Goal: Task Accomplishment & Management: Manage account settings

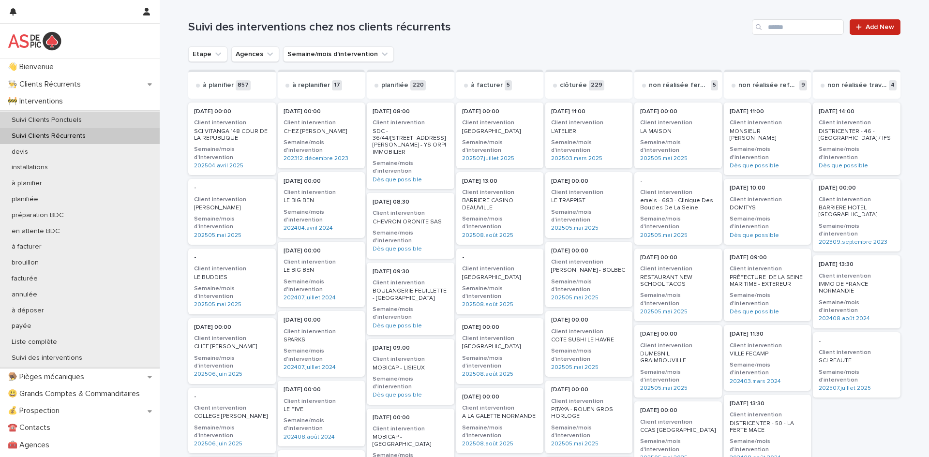
click at [90, 122] on div "Suivi Clients Ponctuels" at bounding box center [80, 120] width 160 height 16
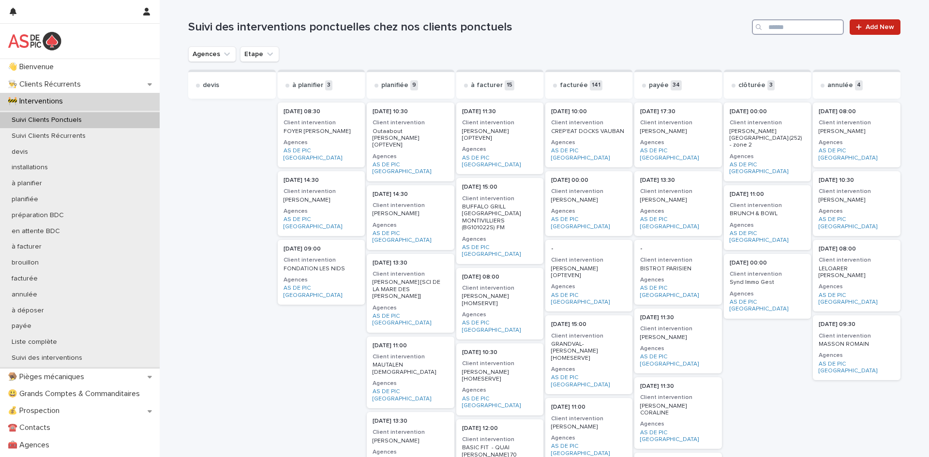
click at [796, 29] on input "Search" at bounding box center [798, 26] width 92 height 15
type input "******"
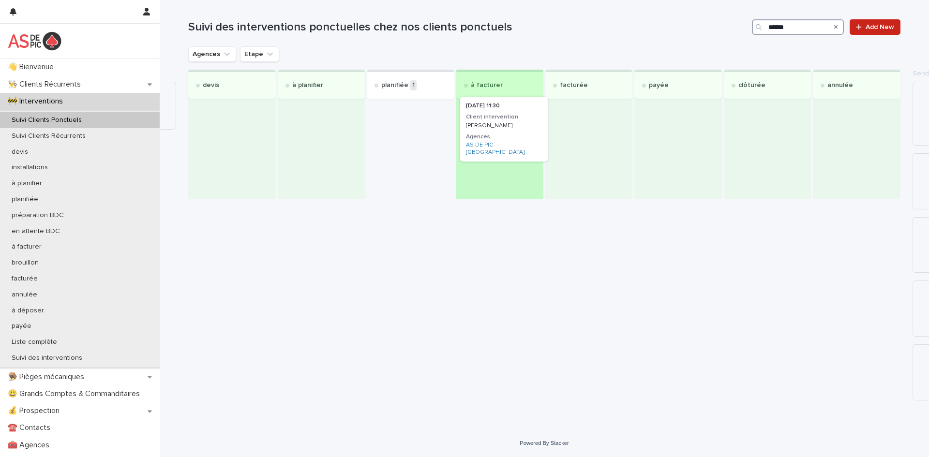
drag, startPoint x: 434, startPoint y: 134, endPoint x: 498, endPoint y: 127, distance: 64.2
click at [498, 127] on div "devis à planifier planifiée 1 [DATE] 11:30 Client intervention MAHEUT [PERSON_N…" at bounding box center [544, 135] width 712 height 130
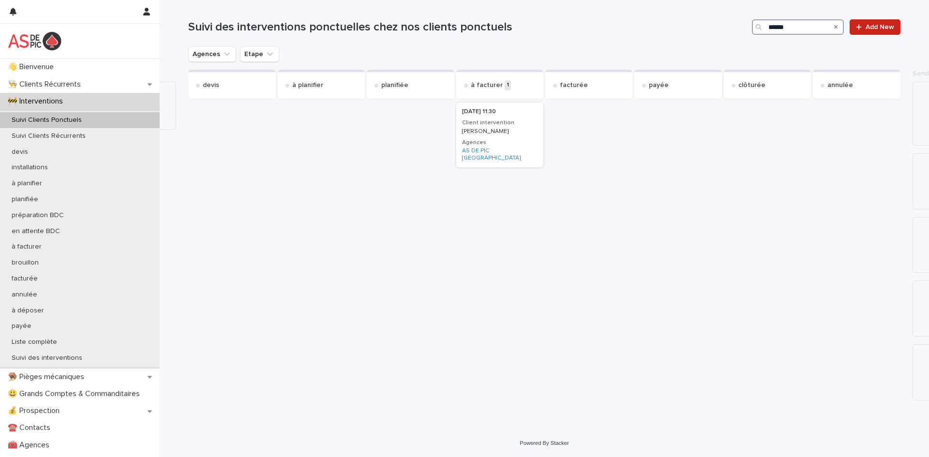
click at [495, 127] on div "[PERSON_NAME]" at bounding box center [499, 130] width 75 height 9
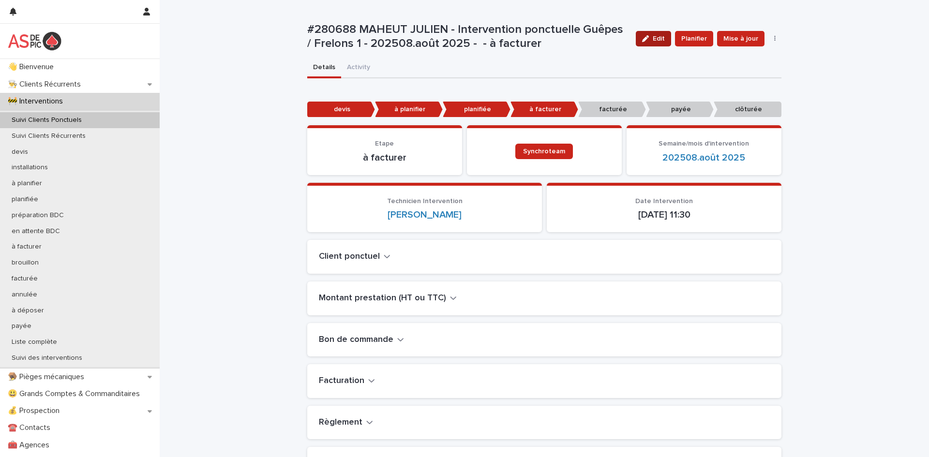
click at [656, 41] on span "Edit" at bounding box center [659, 38] width 12 height 7
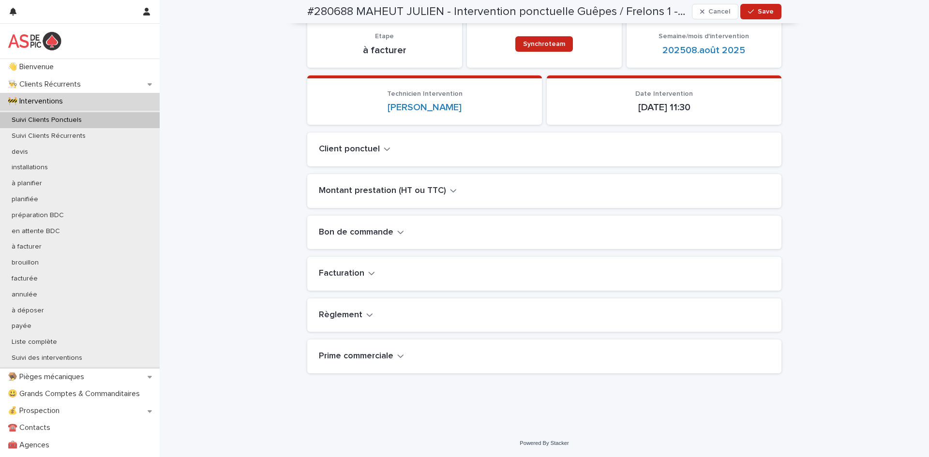
click at [350, 319] on h2 "Règlement" at bounding box center [341, 315] width 44 height 11
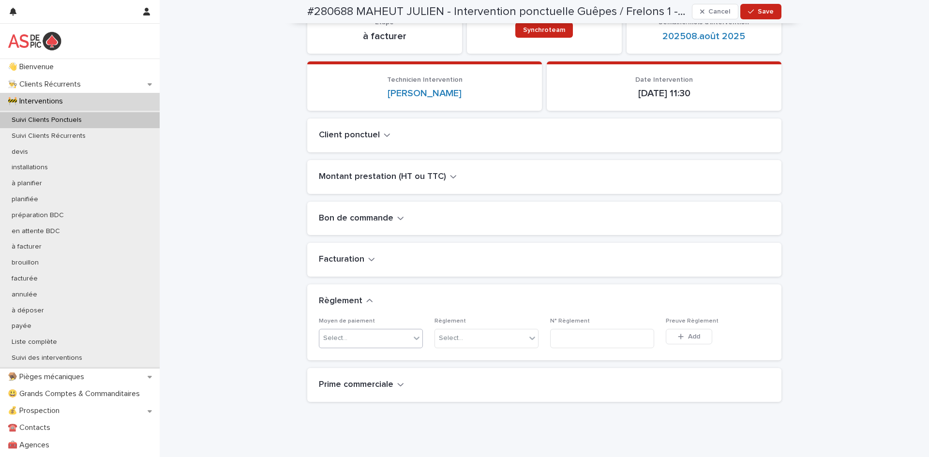
scroll to position [132, 0]
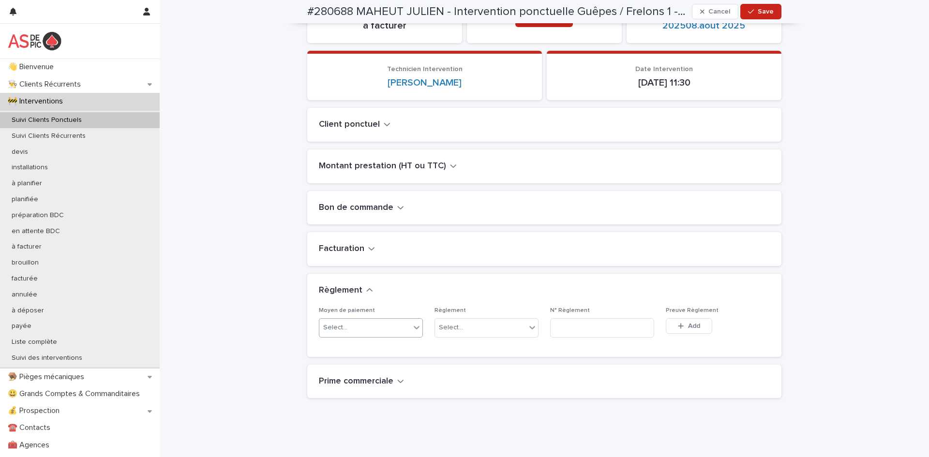
click at [377, 330] on div "Select..." at bounding box center [364, 328] width 91 height 16
click at [348, 413] on div "CB" at bounding box center [370, 414] width 103 height 17
click at [482, 329] on div "Select..." at bounding box center [480, 328] width 91 height 16
click at [465, 347] on div "oui" at bounding box center [486, 346] width 103 height 17
click at [376, 383] on h2 "Prime commerciale" at bounding box center [356, 381] width 75 height 11
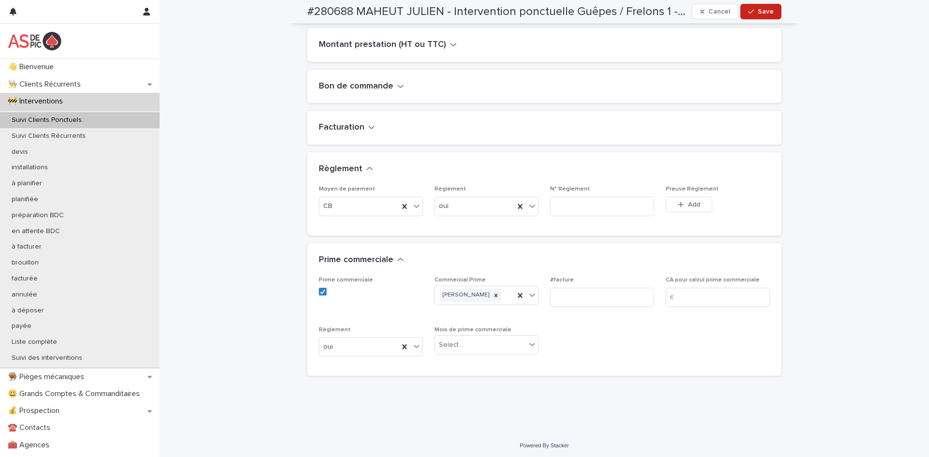
scroll to position [256, 0]
click at [326, 121] on h2 "Facturation" at bounding box center [341, 125] width 45 height 11
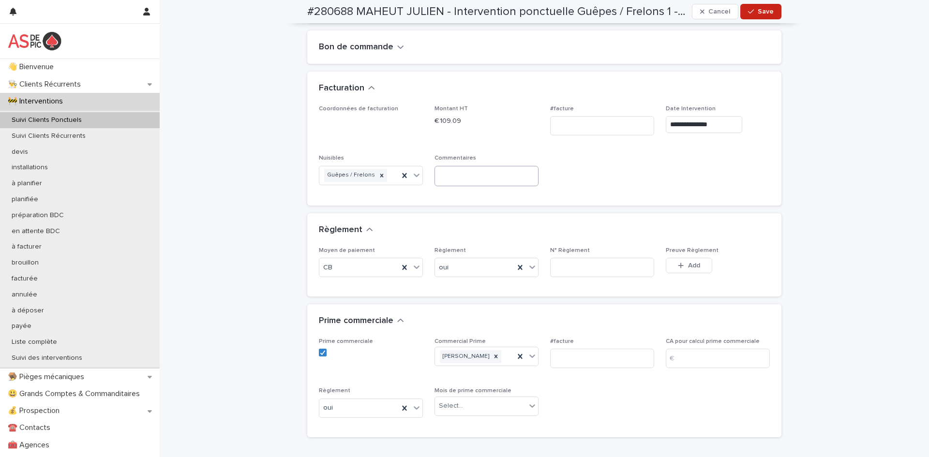
scroll to position [306, 0]
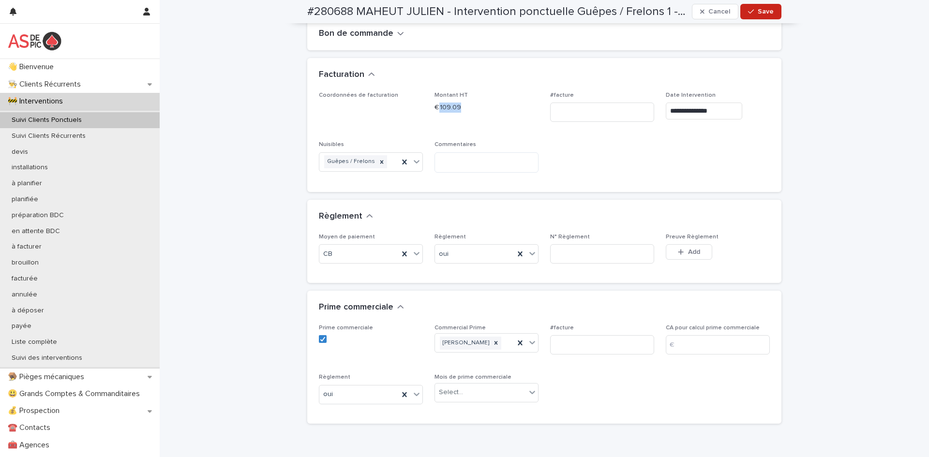
drag, startPoint x: 473, startPoint y: 109, endPoint x: 437, endPoint y: 110, distance: 35.8
click at [437, 110] on p "€ 109.09" at bounding box center [487, 108] width 104 height 10
copy p "109.09"
click at [703, 354] on input at bounding box center [718, 344] width 104 height 19
paste input "******"
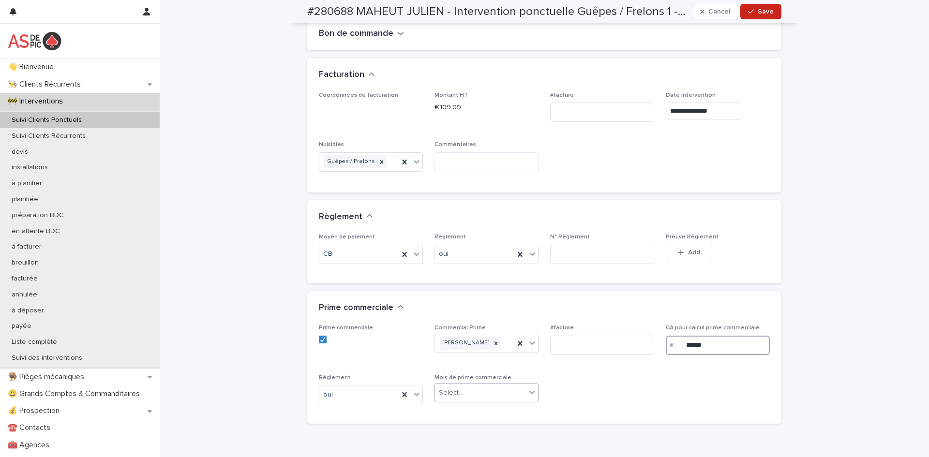
type input "******"
click at [459, 397] on div "Select..." at bounding box center [451, 393] width 24 height 10
type input "******"
click at [464, 375] on div "202508.août 2025" at bounding box center [486, 374] width 103 height 17
click at [768, 10] on span "Save" at bounding box center [766, 11] width 16 height 7
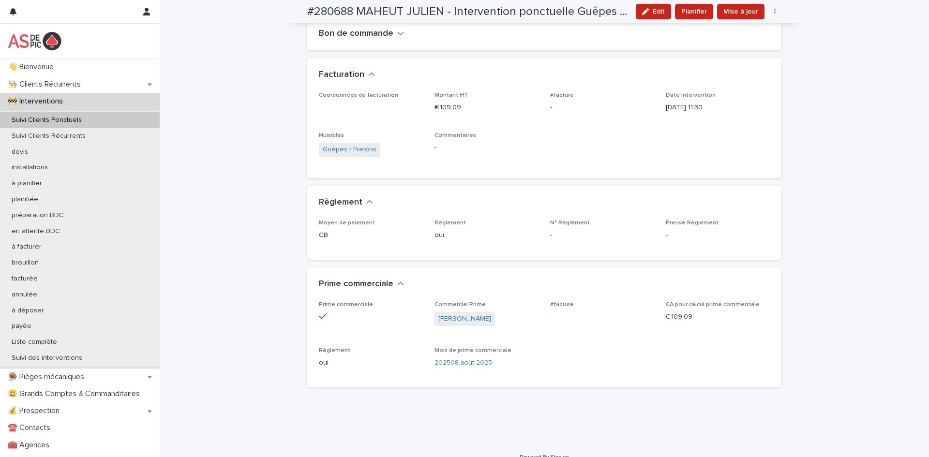
scroll to position [288, 0]
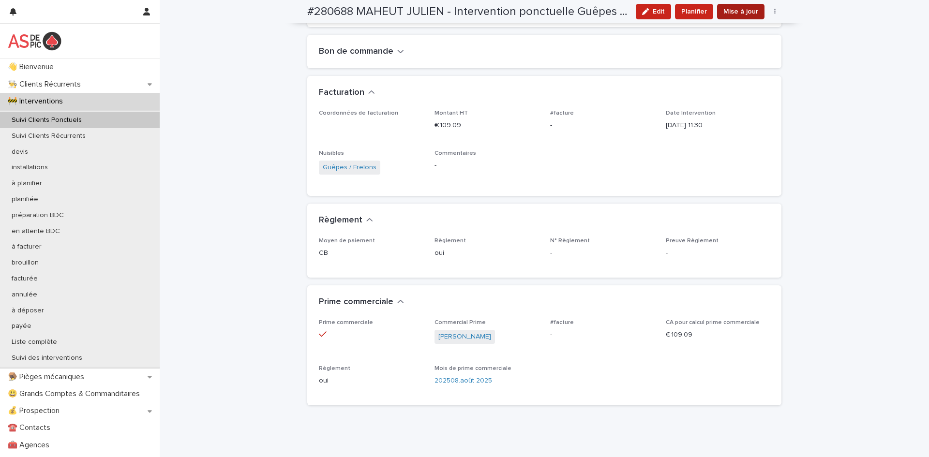
click at [745, 10] on span "Mise à jour" at bounding box center [740, 12] width 35 height 10
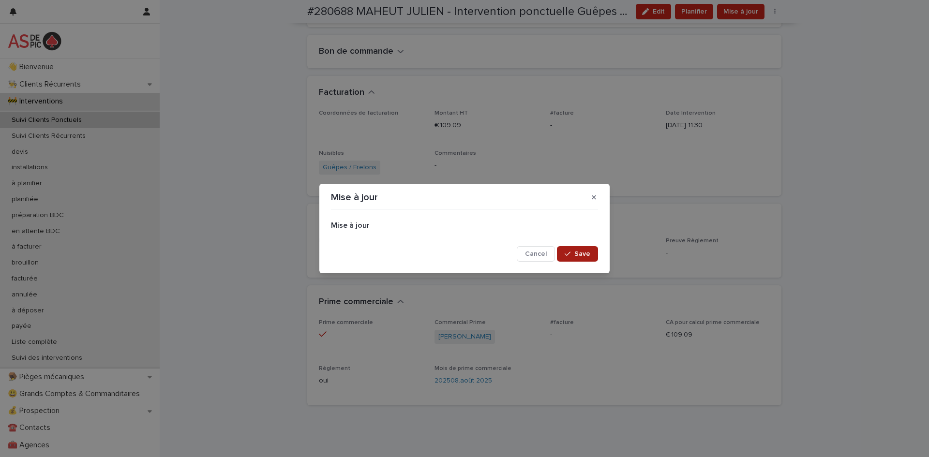
click at [583, 255] on span "Save" at bounding box center [582, 254] width 16 height 7
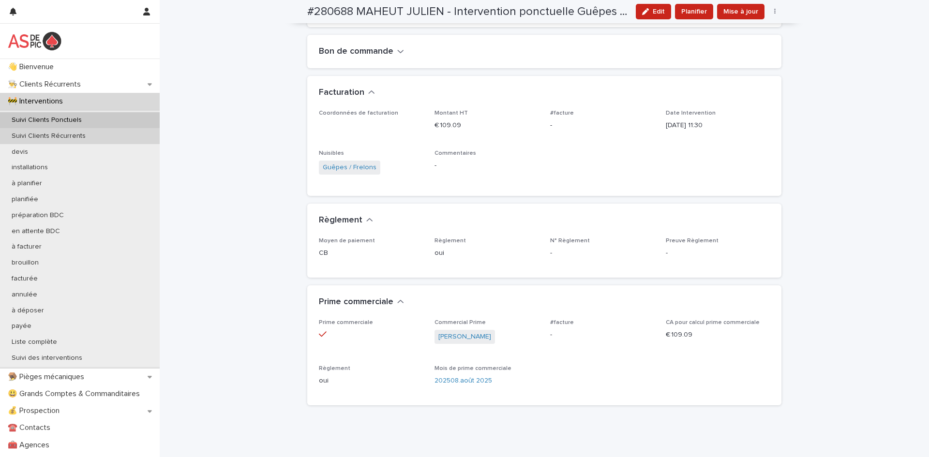
click at [131, 136] on div "Suivi Clients Récurrents" at bounding box center [80, 136] width 160 height 16
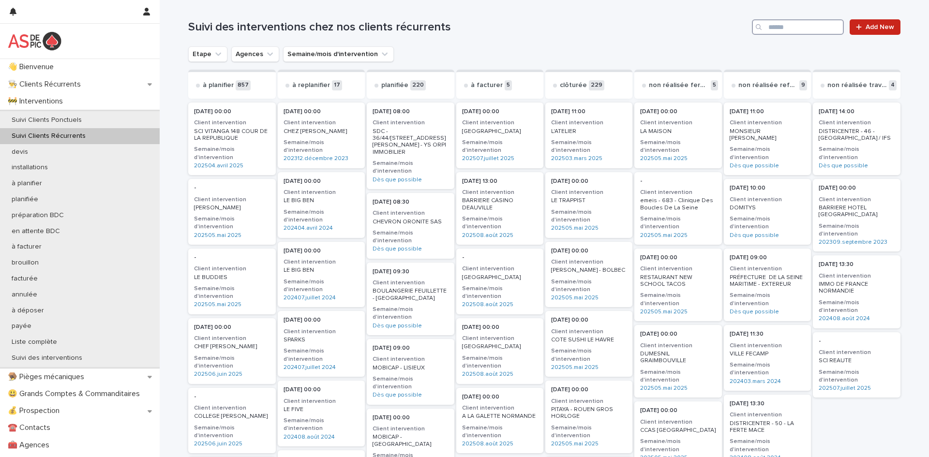
click at [803, 26] on input "Search" at bounding box center [798, 26] width 92 height 15
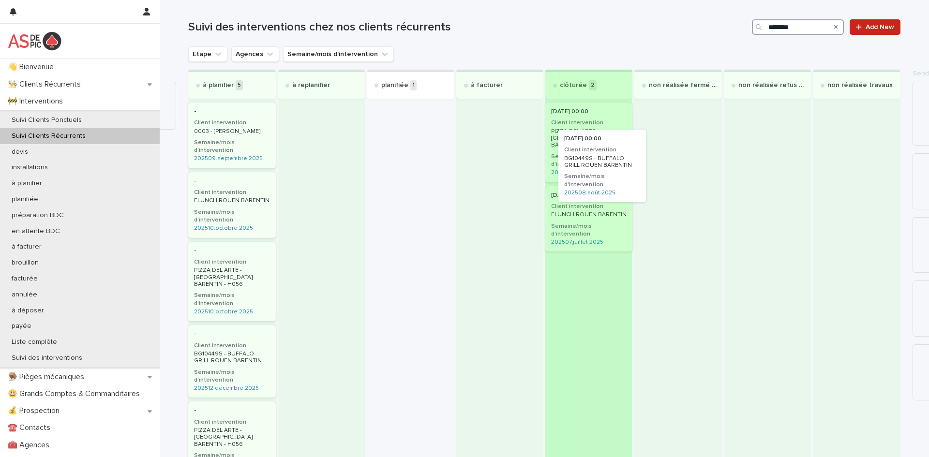
drag, startPoint x: 432, startPoint y: 128, endPoint x: 600, endPoint y: 150, distance: 169.4
click at [600, 150] on div "à planifier 5 - Client intervention 0003 - [PERSON_NAME] [PERSON_NAME]/mois d'i…" at bounding box center [544, 302] width 712 height 464
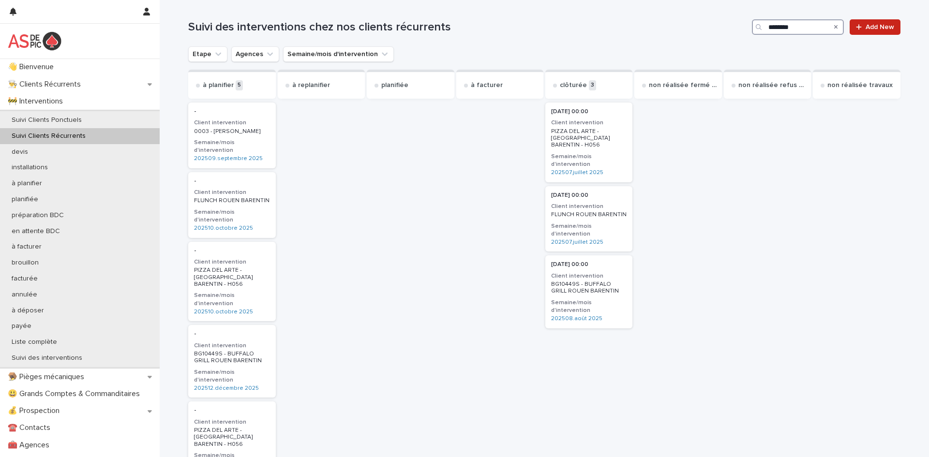
type input "********"
click at [118, 120] on div "Suivi Clients Ponctuels" at bounding box center [80, 120] width 160 height 16
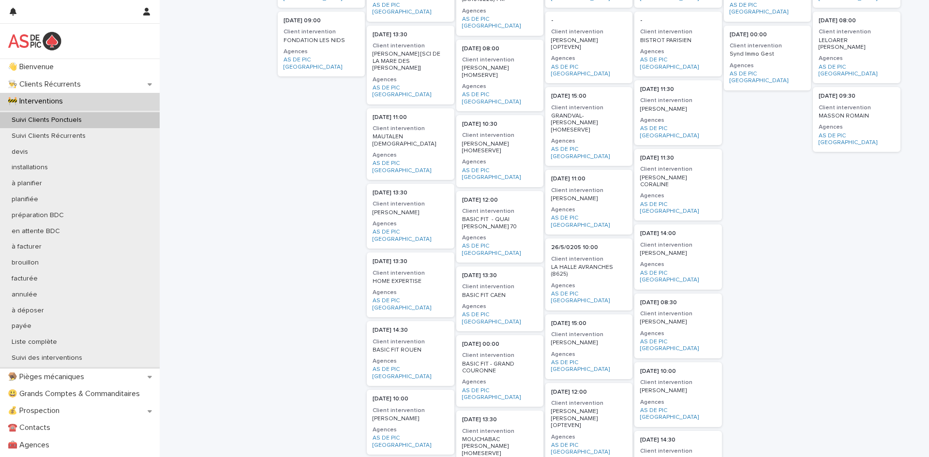
scroll to position [229, 0]
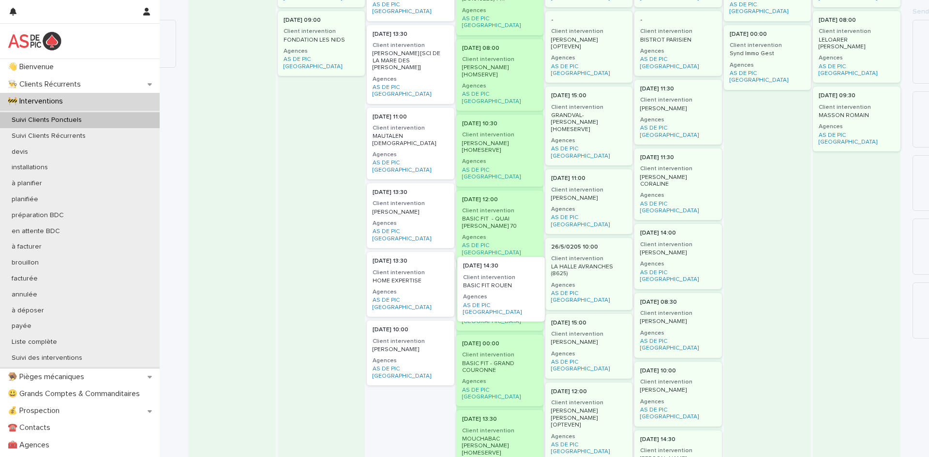
drag, startPoint x: 397, startPoint y: 287, endPoint x: 489, endPoint y: 286, distance: 92.4
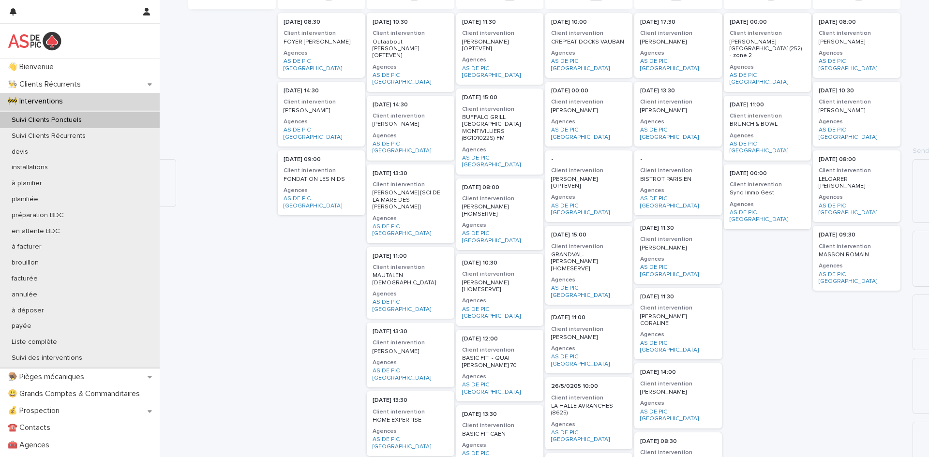
scroll to position [0, 0]
